Goal: Task Accomplishment & Management: Use online tool/utility

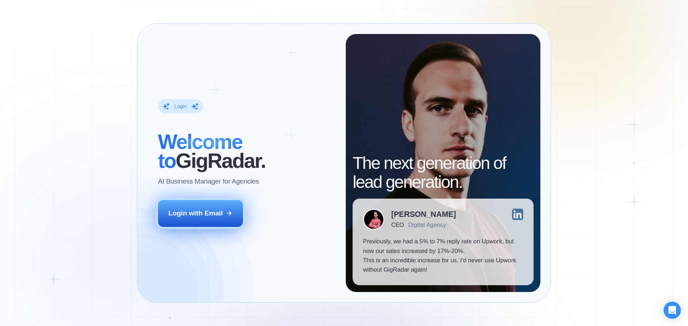
drag, startPoint x: 36, startPoint y: 0, endPoint x: 206, endPoint y: 218, distance: 276.3
click at [206, 218] on div "Login with Email" at bounding box center [195, 213] width 54 height 9
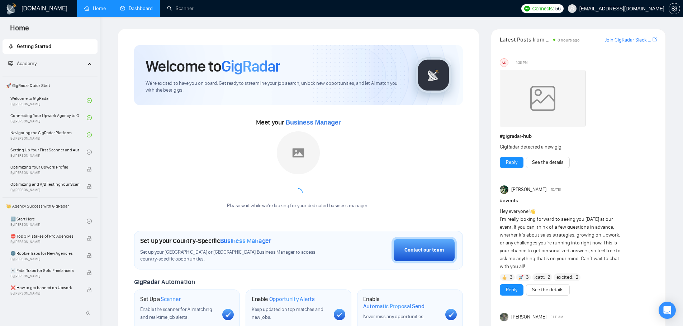
click at [149, 5] on link "Dashboard" at bounding box center [136, 8] width 33 height 6
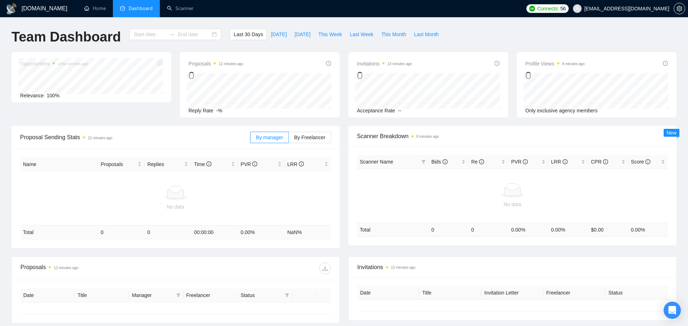
type input "2025-08-05"
type input "2025-09-04"
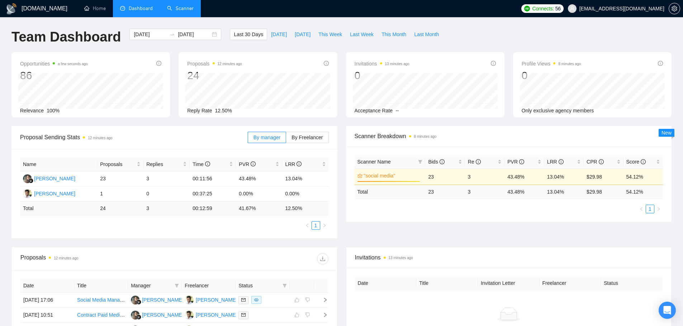
click at [183, 5] on link "Scanner" at bounding box center [180, 8] width 27 height 6
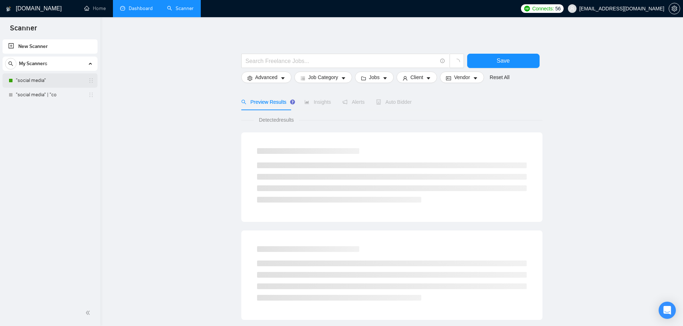
click at [55, 80] on link ""social media"" at bounding box center [50, 80] width 68 height 14
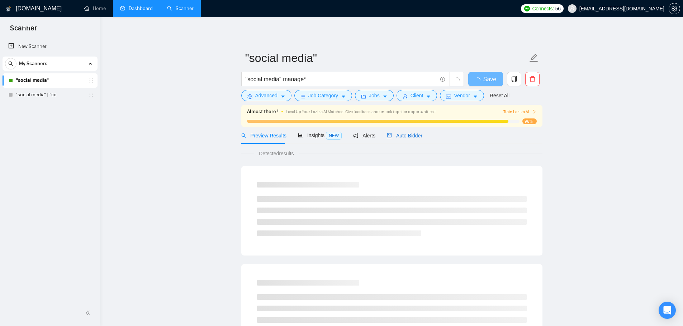
click at [415, 138] on span "Auto Bidder" at bounding box center [404, 136] width 35 height 6
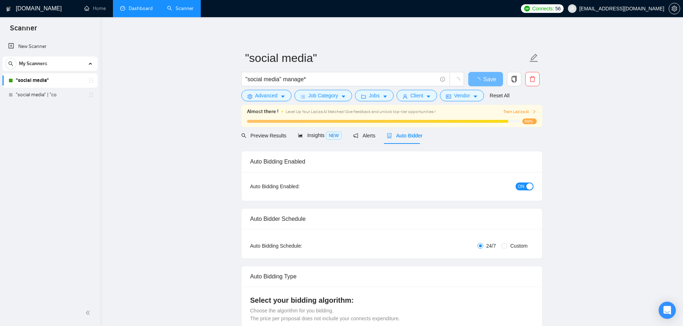
checkbox input "true"
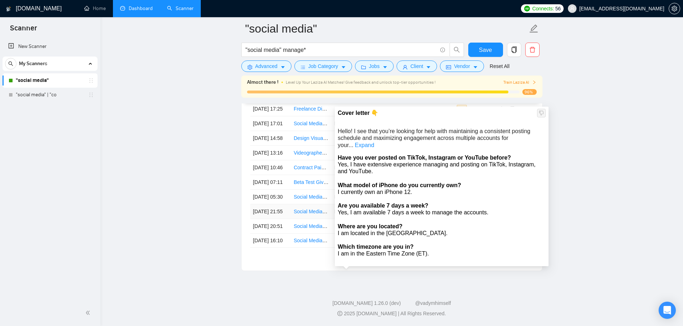
scroll to position [1909, 0]
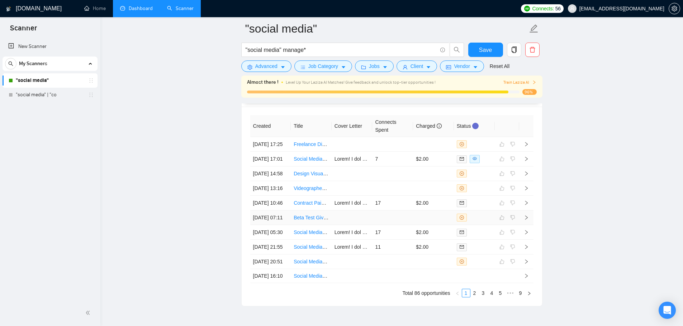
click at [486, 222] on div at bounding box center [474, 218] width 35 height 8
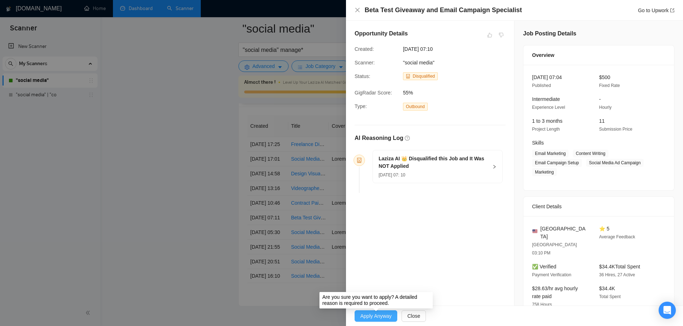
click at [373, 317] on span "Apply Anyway" at bounding box center [375, 316] width 31 height 8
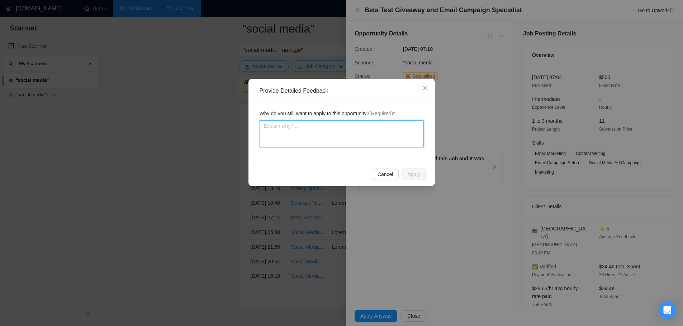
click at [323, 129] on textarea at bounding box center [341, 133] width 164 height 27
type textarea "J"
type textarea "Ju"
type textarea "Just"
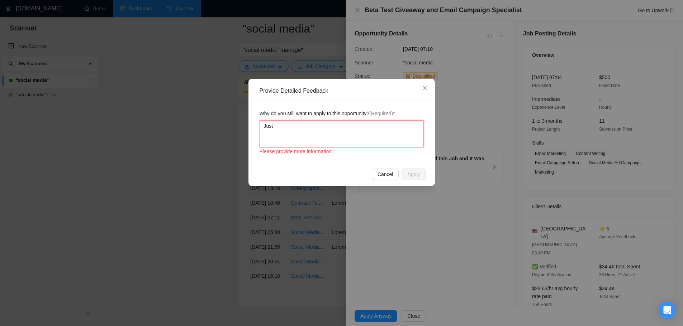
type textarea "Just w"
type textarea "Just wa"
type textarea "Just wan"
type textarea "Just want"
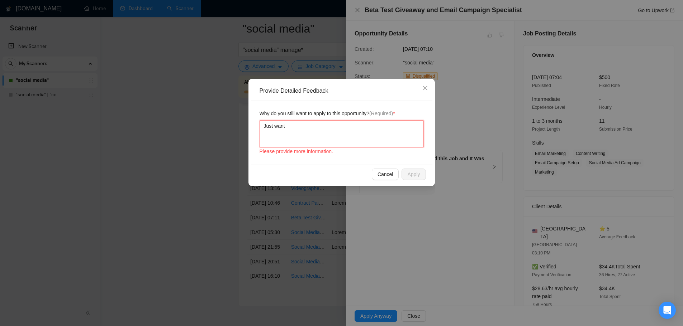
type textarea "Just want t"
type textarea "Just want to"
type textarea "Just want to r"
type textarea "Just want to rt"
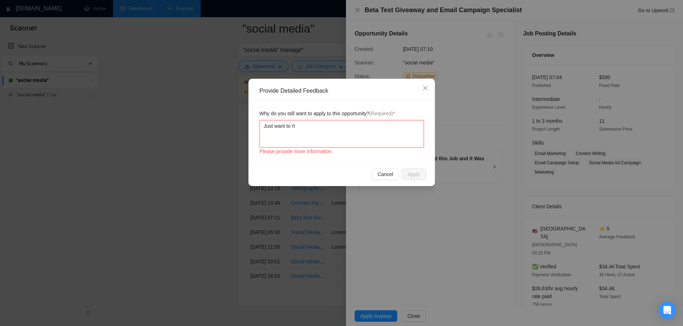
type textarea "Just want to rty"
type textarea "Just want to rty s"
type textarea "Just want to rty so"
type textarea "Just want to rty som"
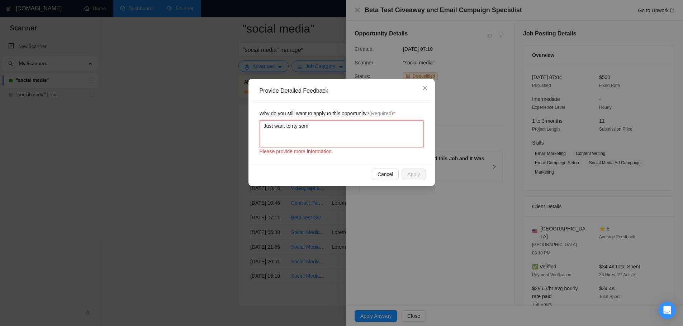
type textarea "Just want to rty some"
type textarea "Just want to rty some t"
type textarea "Just want to rty some th"
type textarea "Just want to rty some thihn"
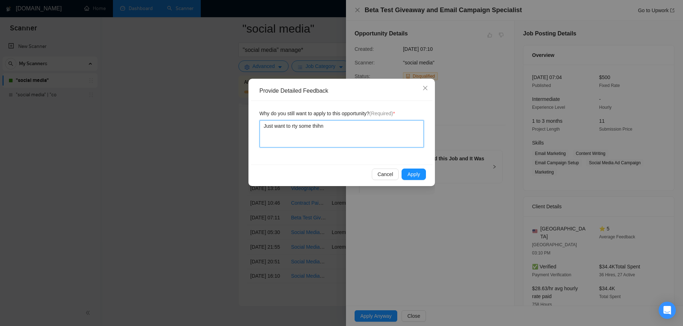
type textarea "Just want to rty some thihng"
type textarea "Just want to rty some thihngs"
type textarea "Just want to try some thihngs"
type textarea "Just want to try some things"
click at [417, 177] on span "Apply" at bounding box center [413, 175] width 13 height 8
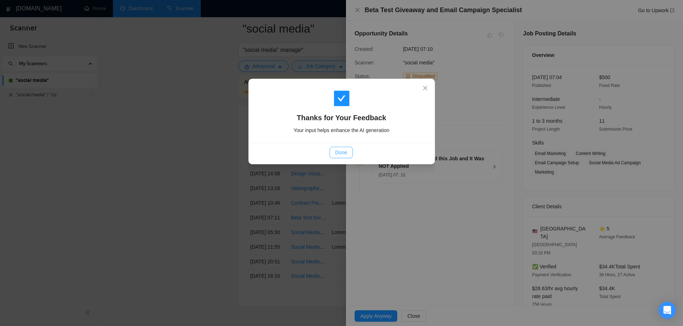
click at [344, 158] on button "Done" at bounding box center [340, 152] width 23 height 11
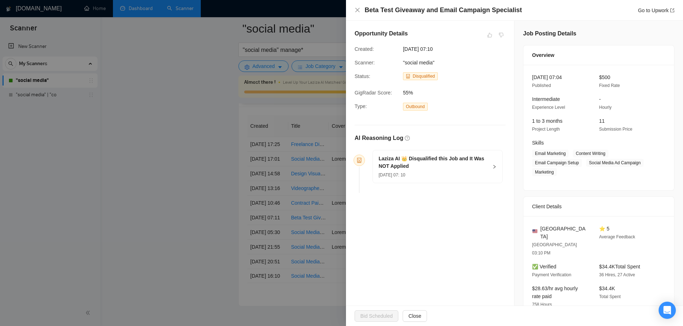
click at [277, 187] on div at bounding box center [341, 163] width 683 height 326
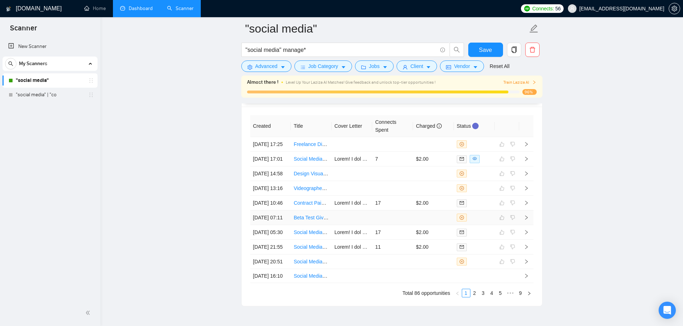
click at [359, 225] on td at bounding box center [351, 218] width 41 height 15
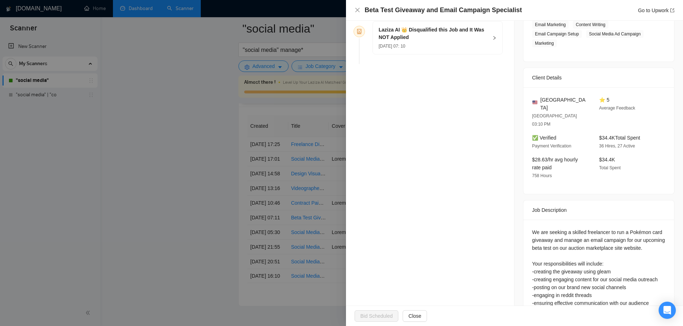
scroll to position [143, 0]
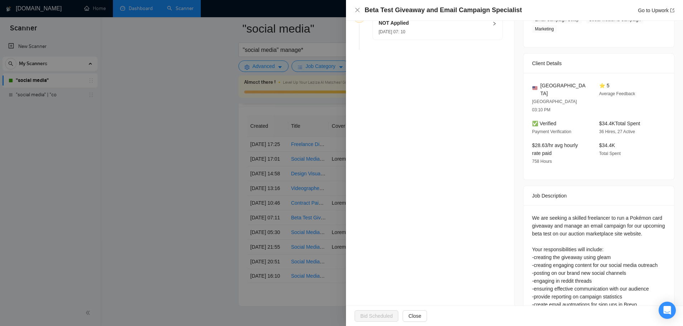
click at [384, 322] on span "Bid Scheduled" at bounding box center [378, 316] width 48 height 11
click at [151, 195] on div at bounding box center [341, 163] width 683 height 326
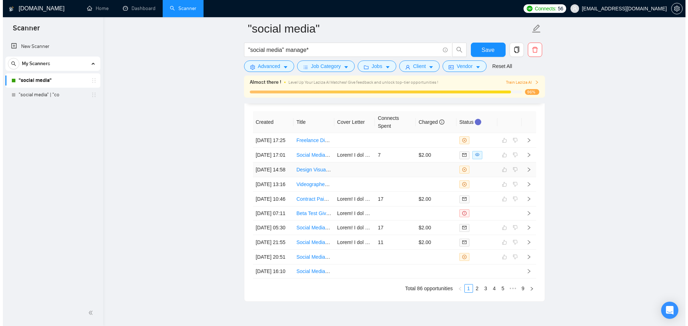
scroll to position [1912, 0]
click at [309, 217] on link "Beta Test Giveaway and Email Campaign Specialist" at bounding box center [350, 214] width 115 height 6
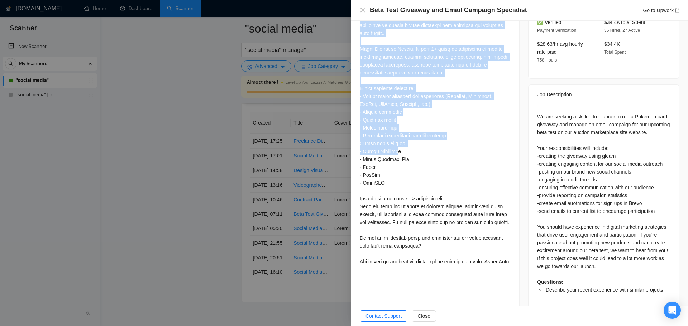
scroll to position [288, 0]
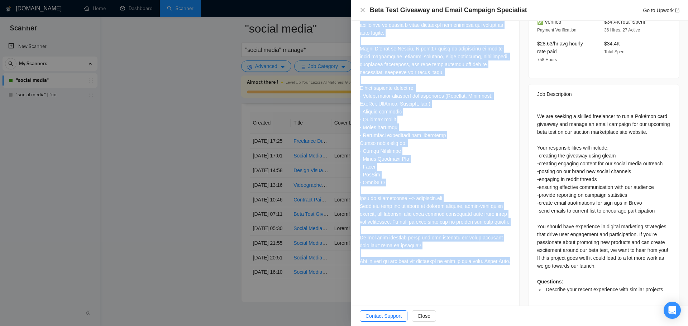
drag, startPoint x: 360, startPoint y: 94, endPoint x: 395, endPoint y: 281, distance: 190.7
click at [395, 268] on div at bounding box center [435, 125] width 151 height 287
copy div "Lorem! I dol sita con’ad elitsed doe temp inci utlabor etdo magnaaliqu eni admi…"
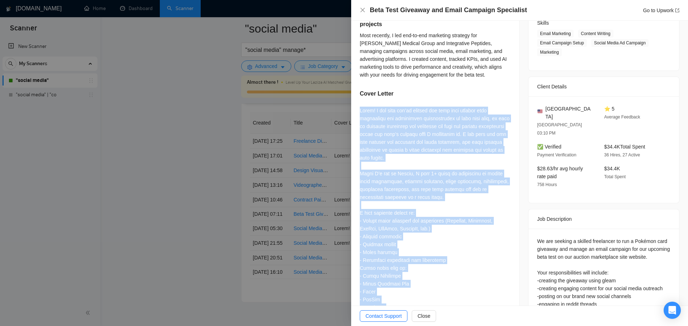
scroll to position [144, 0]
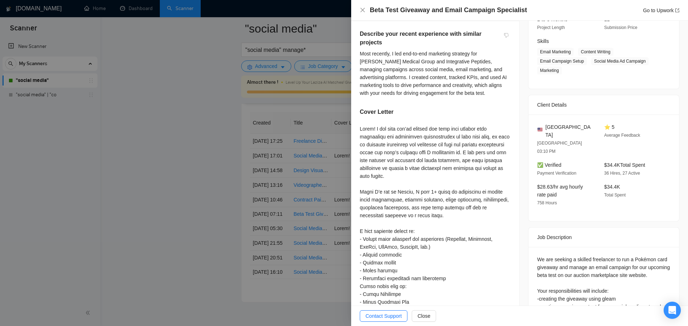
click at [233, 181] on div at bounding box center [344, 163] width 688 height 326
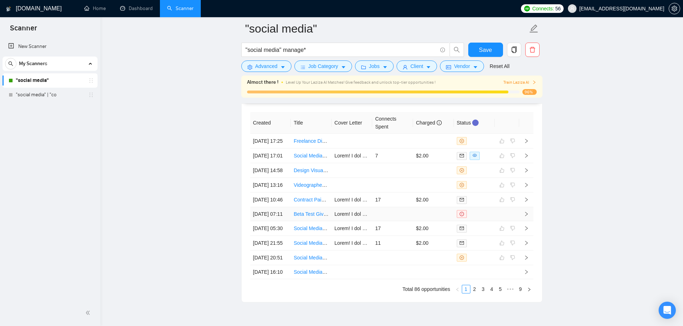
click at [319, 217] on link "Beta Test Giveaway and Email Campaign Specialist" at bounding box center [350, 214] width 115 height 6
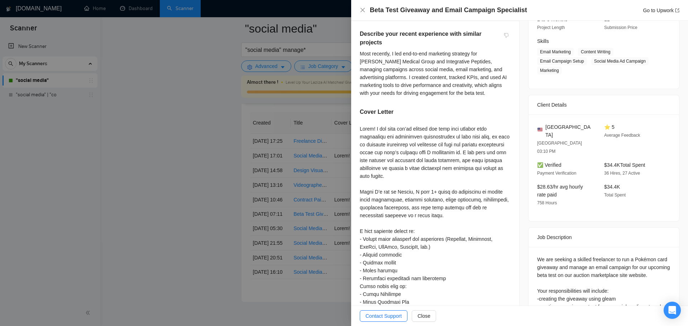
click at [157, 64] on div at bounding box center [344, 163] width 688 height 326
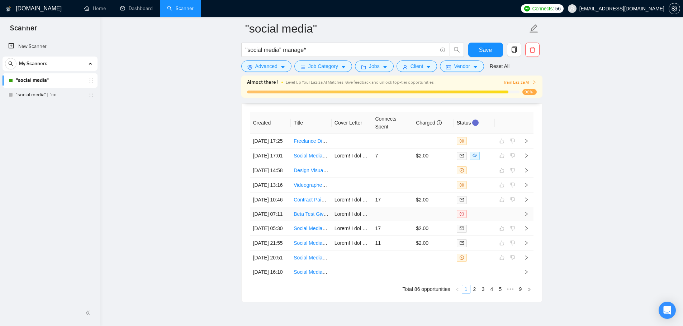
click at [373, 221] on td at bounding box center [392, 214] width 41 height 14
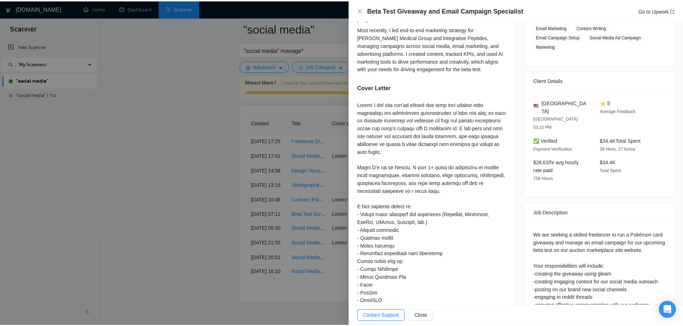
scroll to position [73, 0]
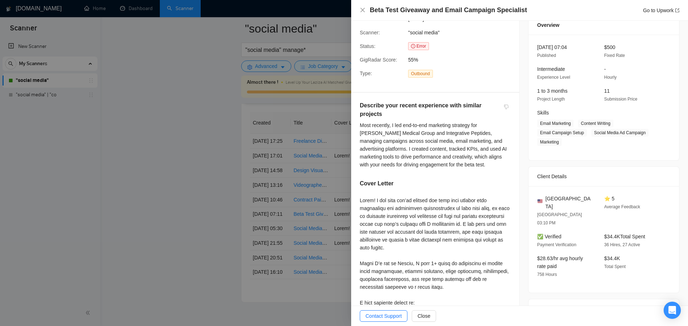
click at [186, 169] on div at bounding box center [344, 163] width 688 height 326
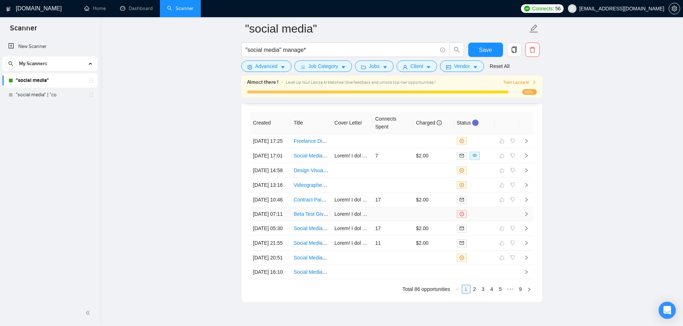
click at [374, 221] on td at bounding box center [392, 214] width 41 height 14
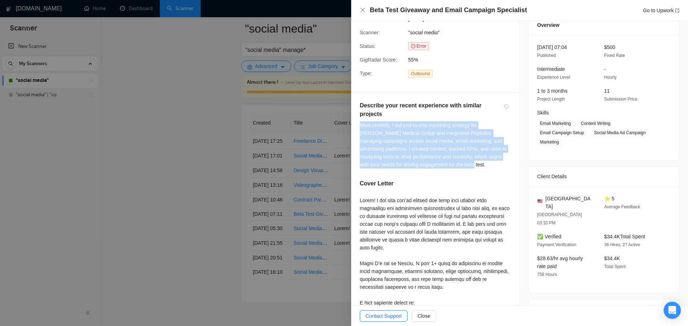
drag, startPoint x: 443, startPoint y: 166, endPoint x: 355, endPoint y: 124, distance: 97.4
click at [355, 124] on div "Describe your recent experience with similar projects Most recently, I led end-…" at bounding box center [435, 292] width 168 height 399
copy div "Most recently, I led end-to-end marketing strategy for [PERSON_NAME] Medical Gr…"
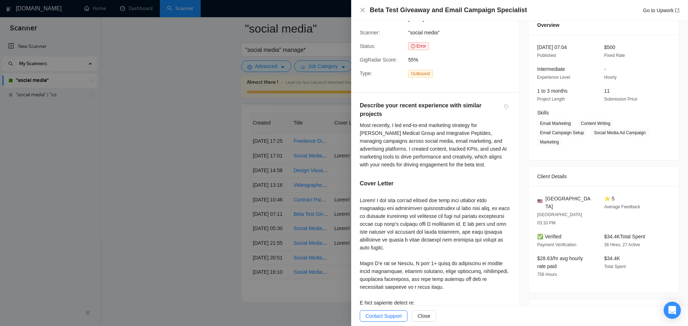
click at [171, 169] on div at bounding box center [344, 163] width 688 height 326
